Goal: Find specific page/section: Find specific page/section

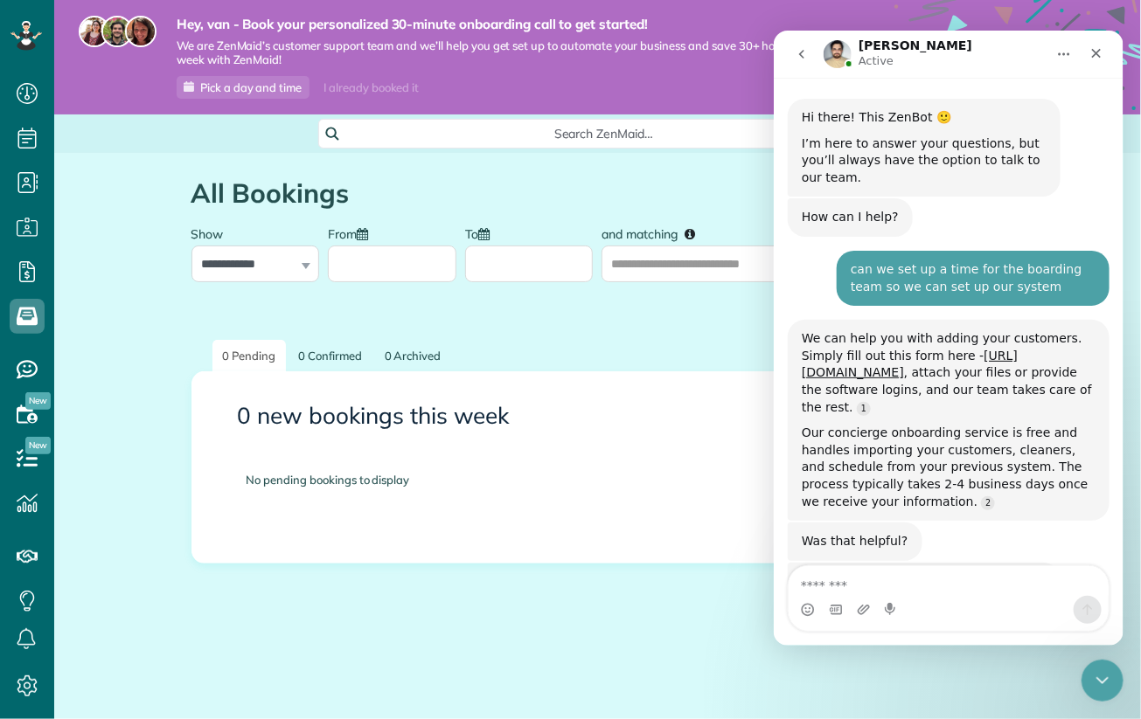
scroll to position [2, 0]
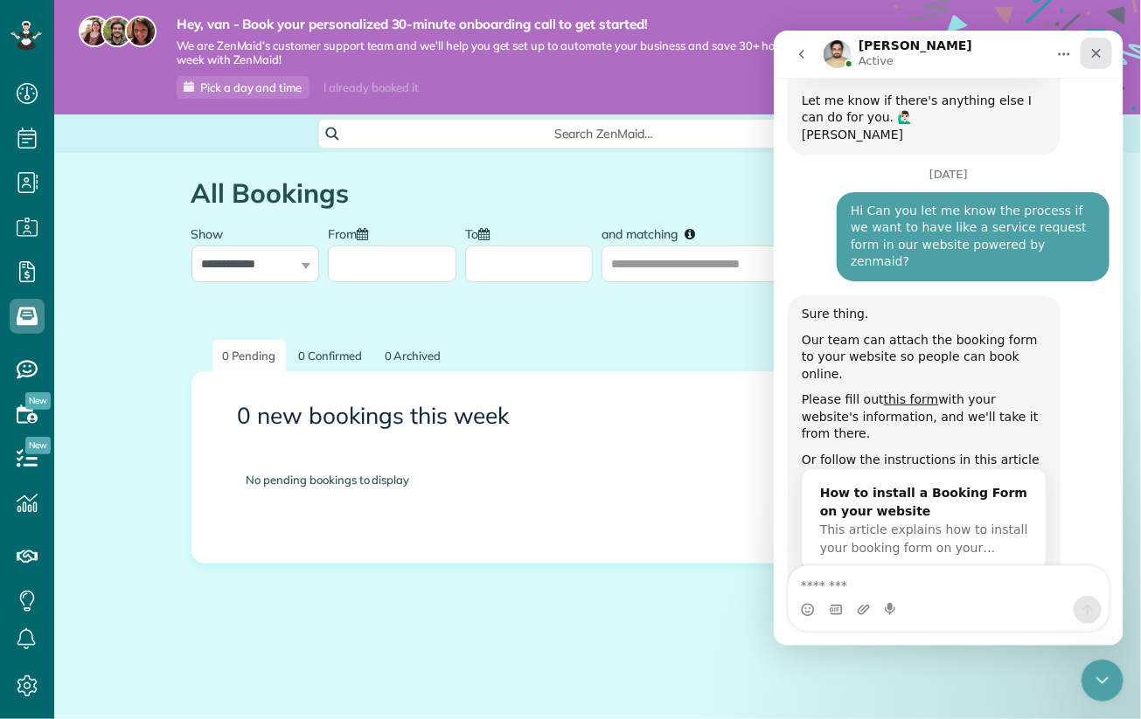
click at [1095, 53] on icon "Close" at bounding box center [1095, 52] width 14 height 14
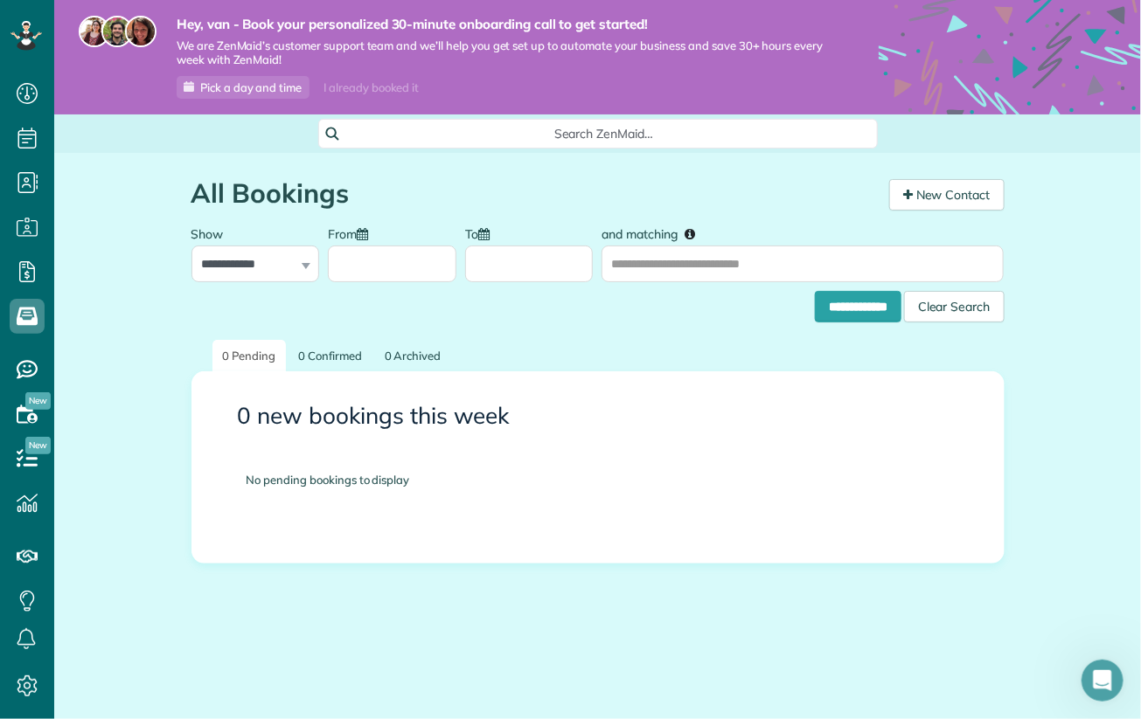
scroll to position [1170, 0]
click at [25, 269] on icon at bounding box center [27, 271] width 35 height 35
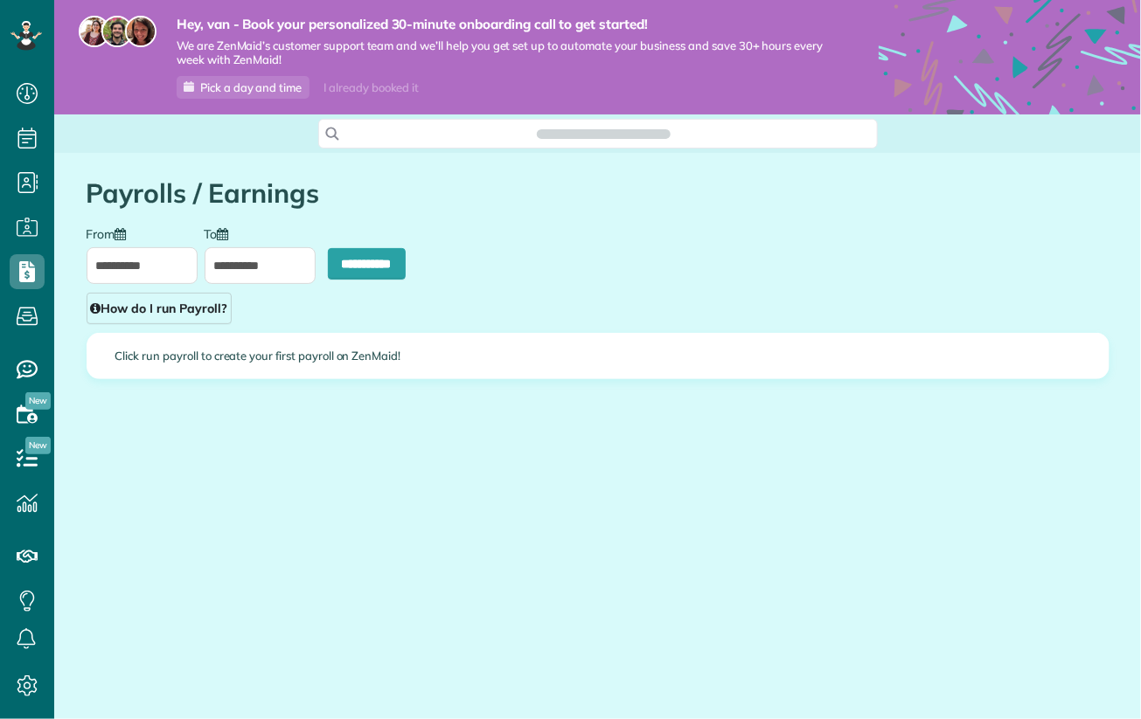
scroll to position [719, 53]
type input "**********"
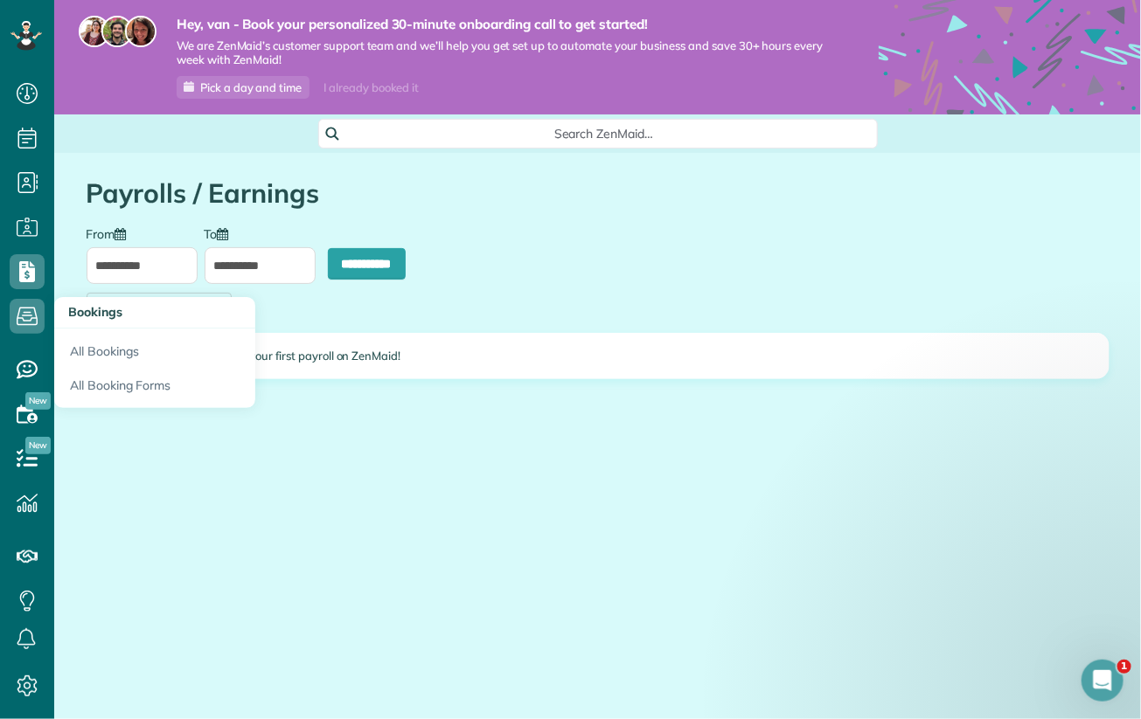
scroll to position [0, 0]
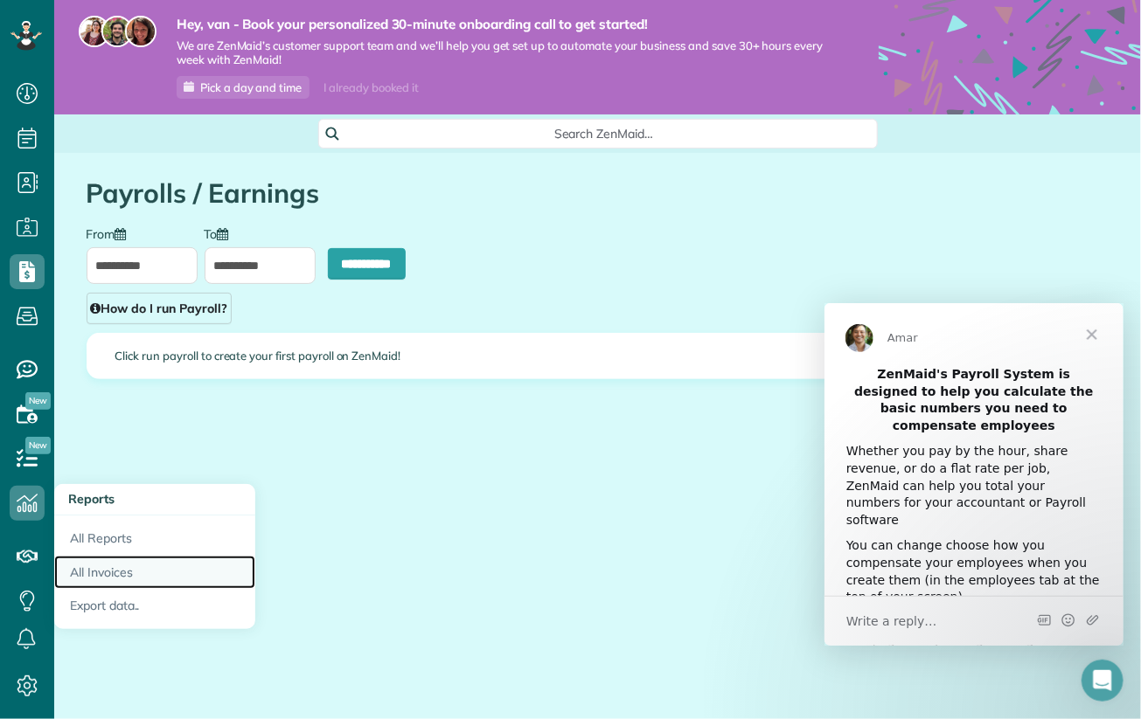
click at [114, 567] on link "All Invoices" at bounding box center [154, 573] width 201 height 34
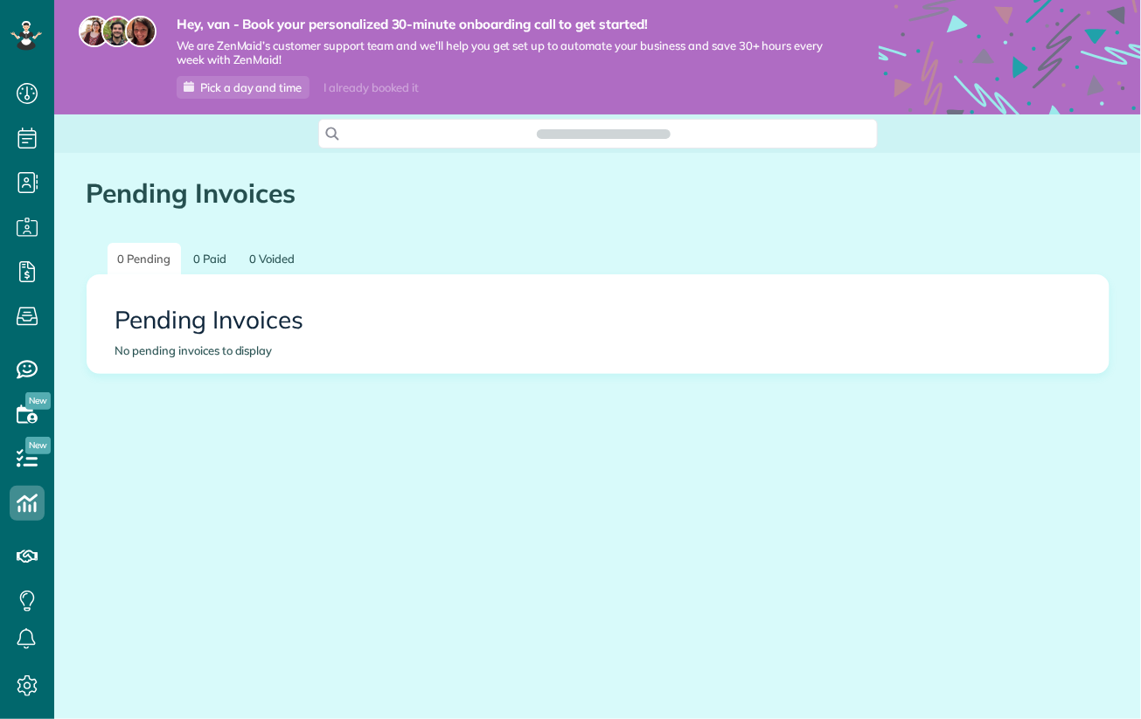
scroll to position [8, 8]
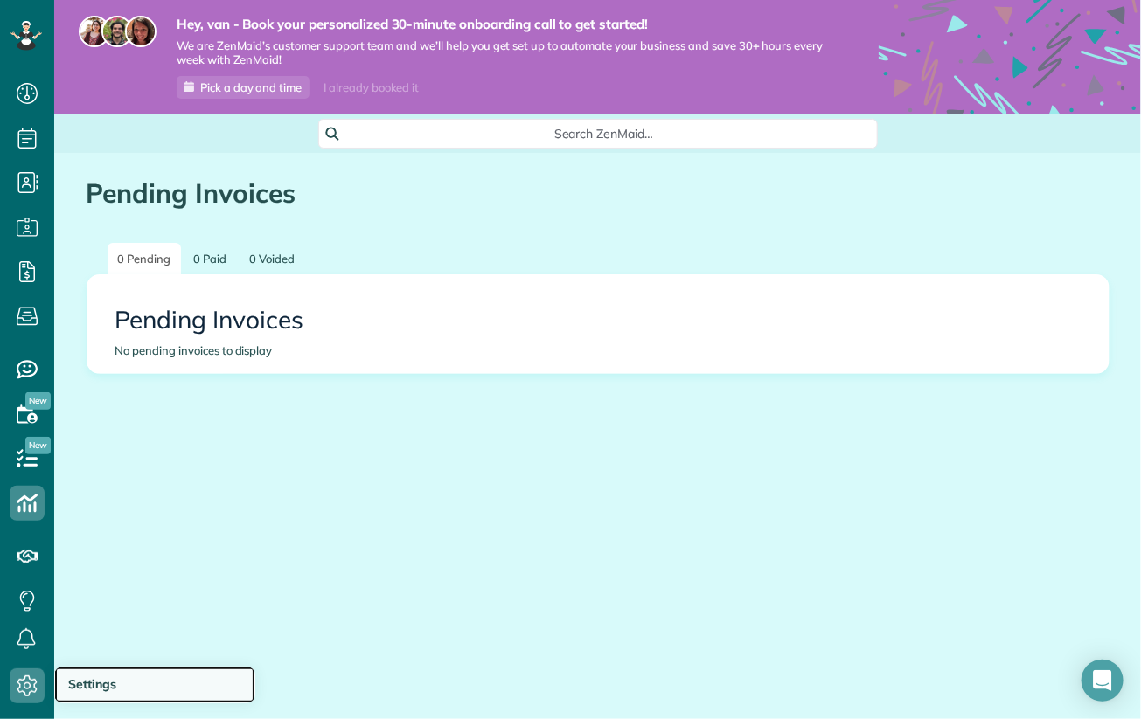
click at [101, 684] on span "Settings" at bounding box center [92, 685] width 48 height 16
